Goal: Find contact information: Find contact information

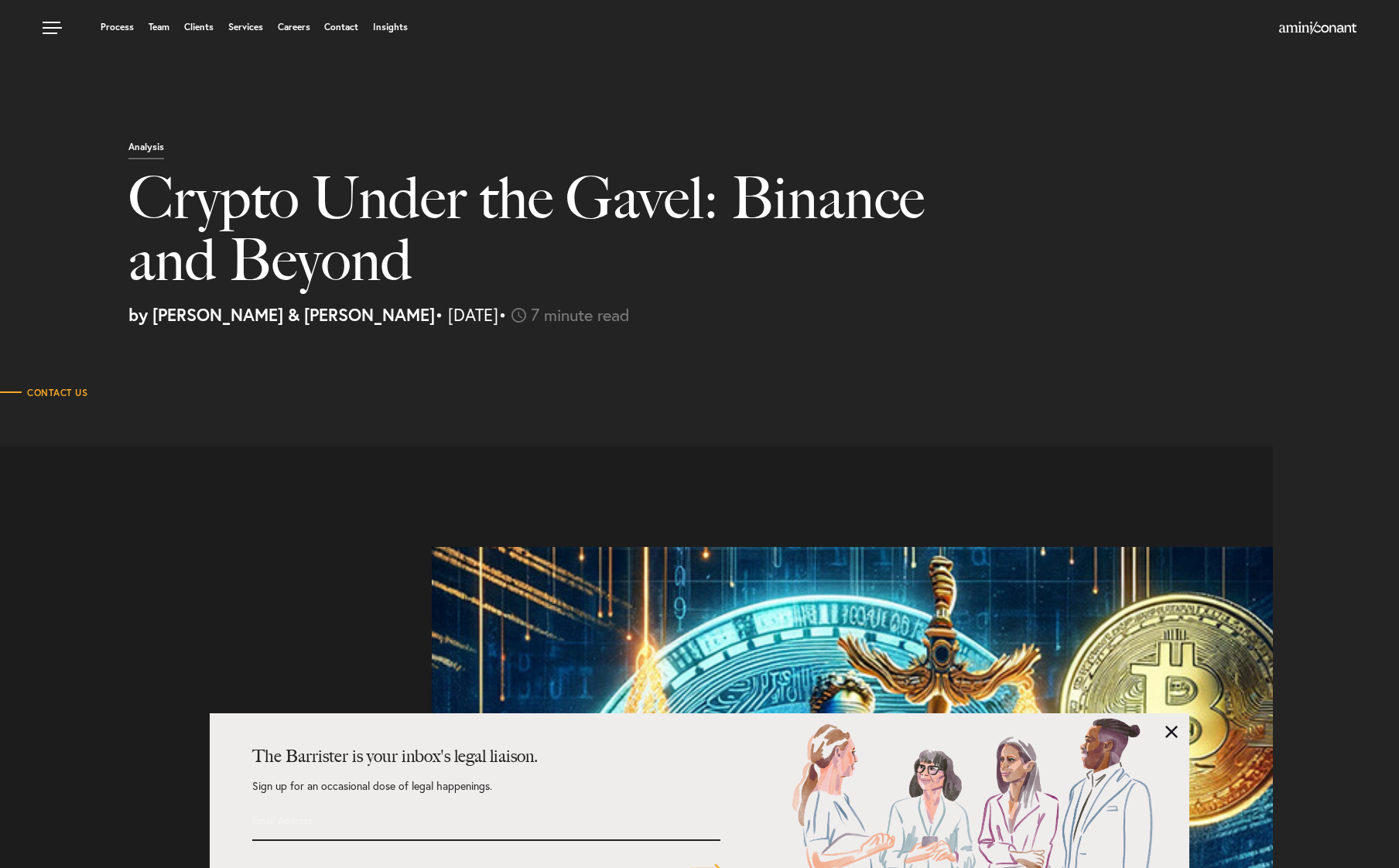
click at [61, 27] on link at bounding box center [54, 23] width 47 height 47
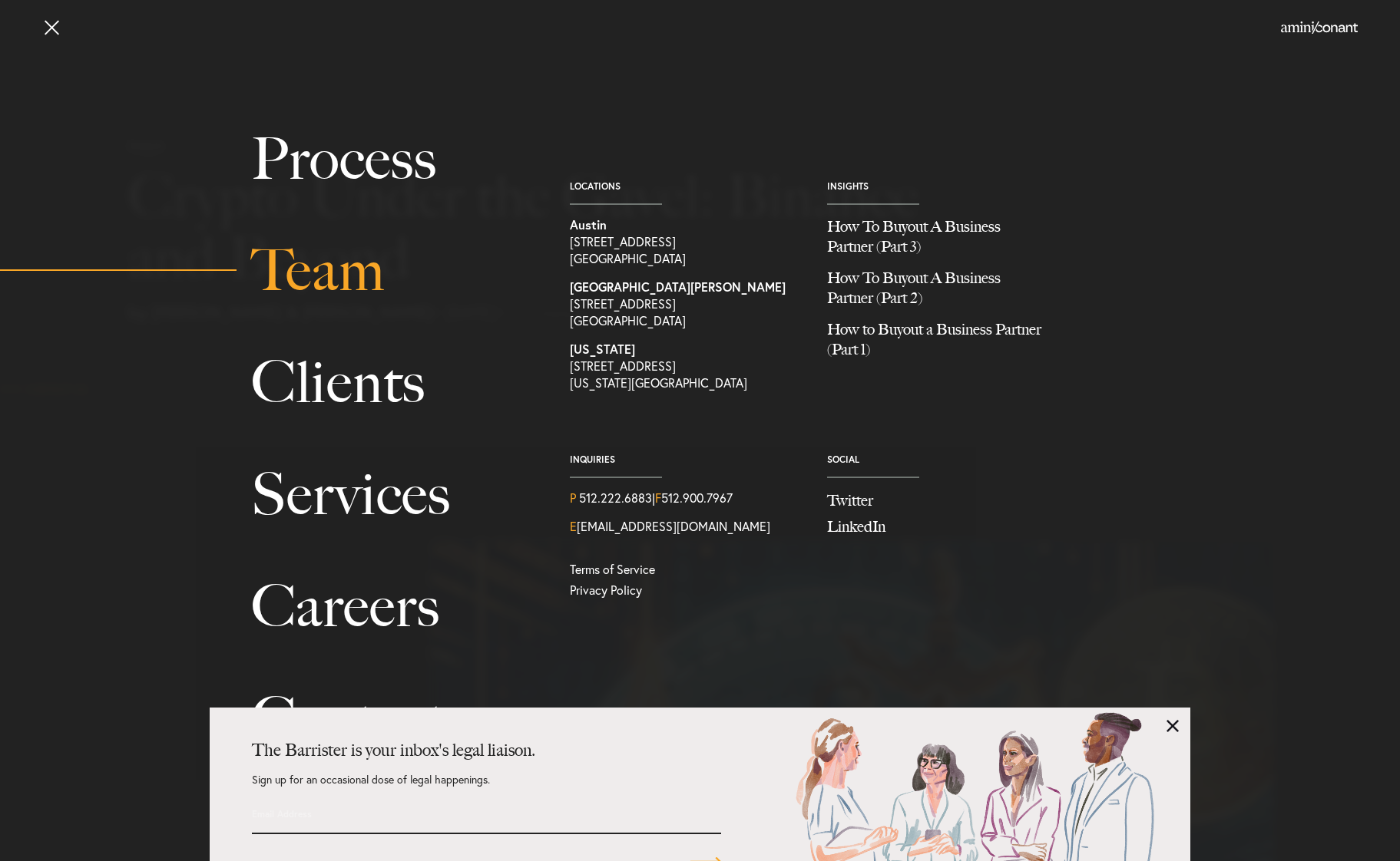
click at [307, 289] on link "Team" at bounding box center [393, 271] width 284 height 112
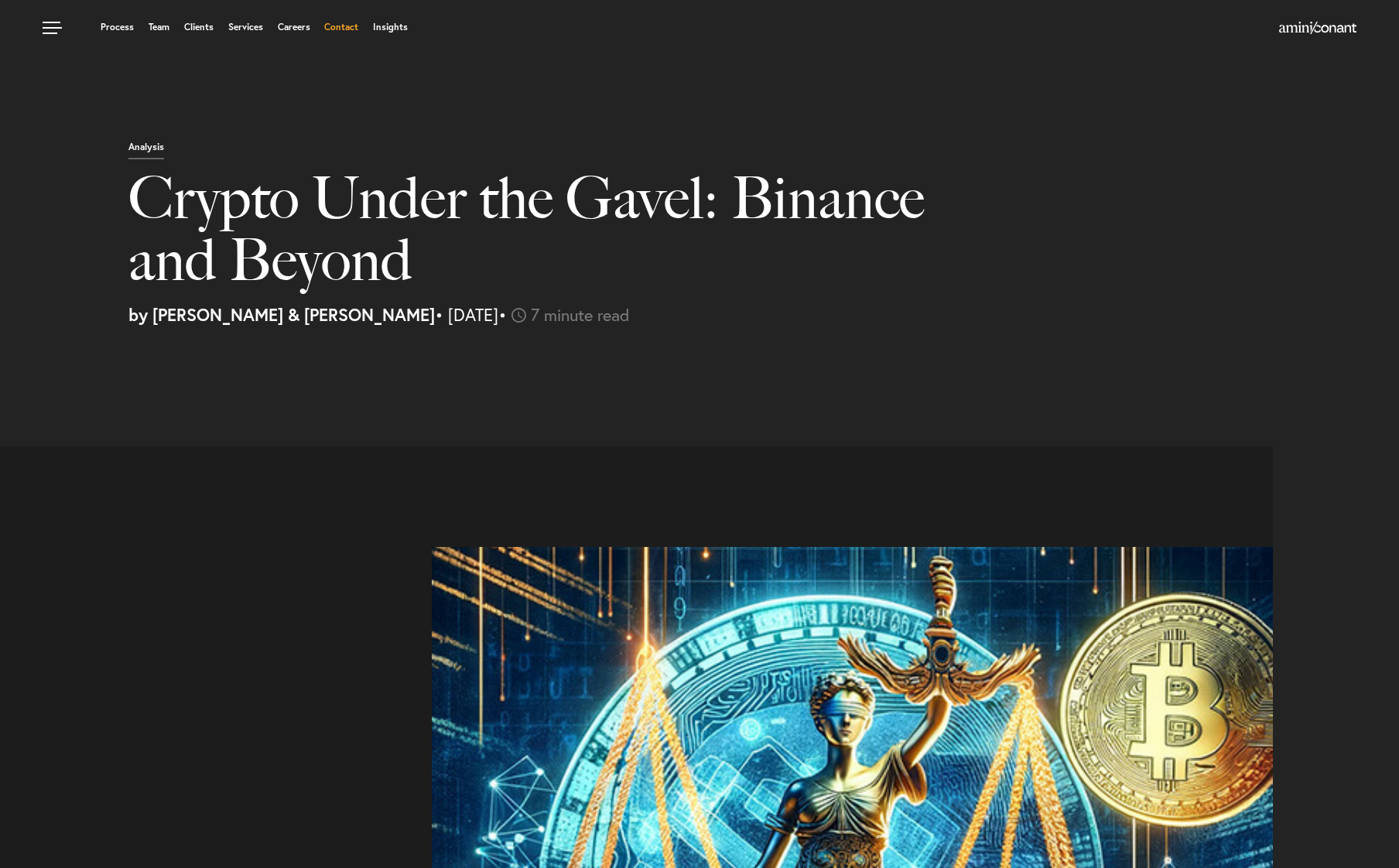
click at [343, 31] on link "Contact" at bounding box center [341, 26] width 34 height 10
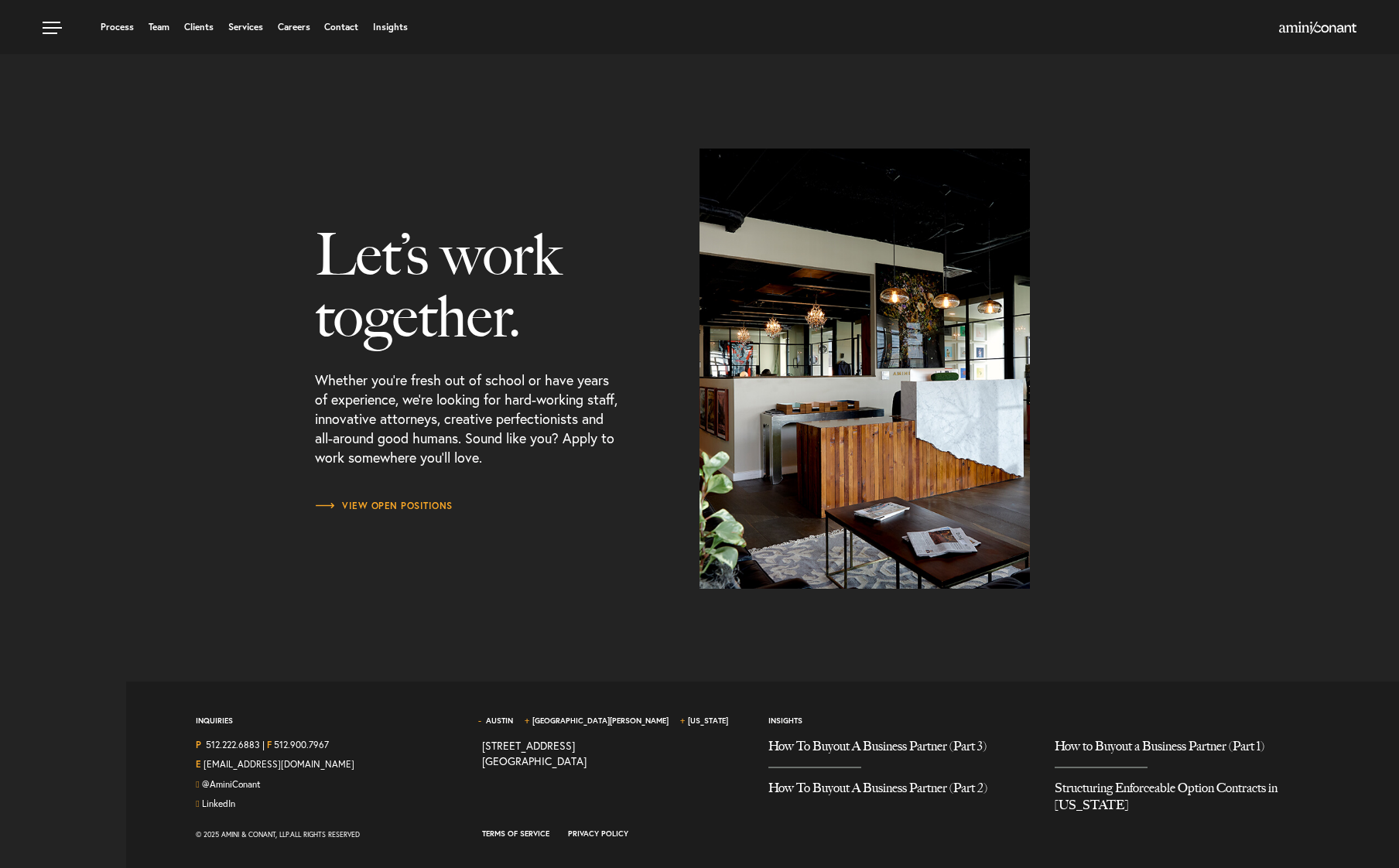
scroll to position [1822, 0]
